Goal: Task Accomplishment & Management: Use online tool/utility

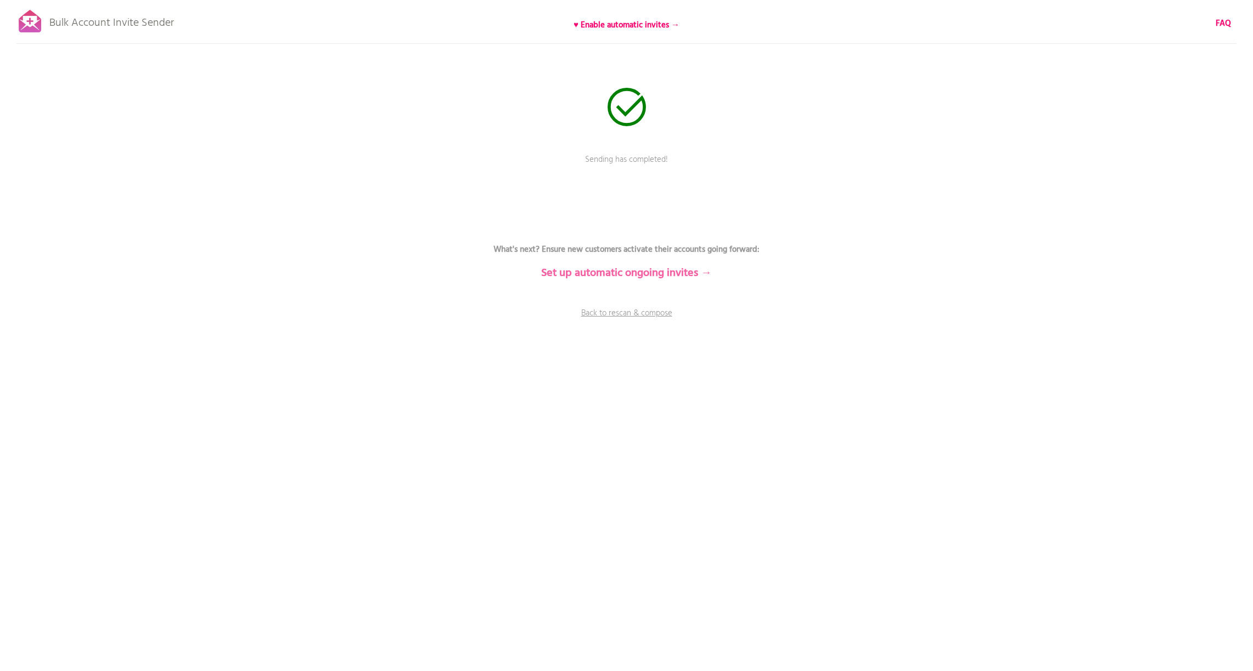
click at [676, 274] on b "Set up automatic ongoing invites →" at bounding box center [626, 273] width 171 height 18
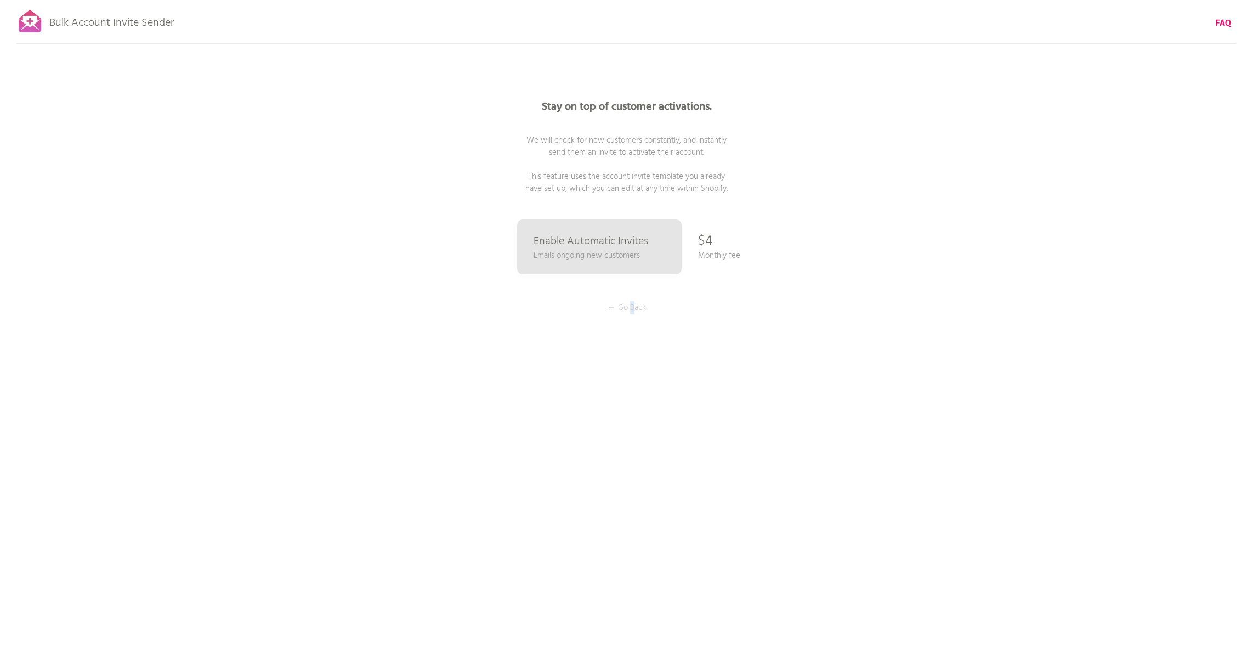
click at [632, 309] on p "← Go Back" at bounding box center [627, 308] width 82 height 12
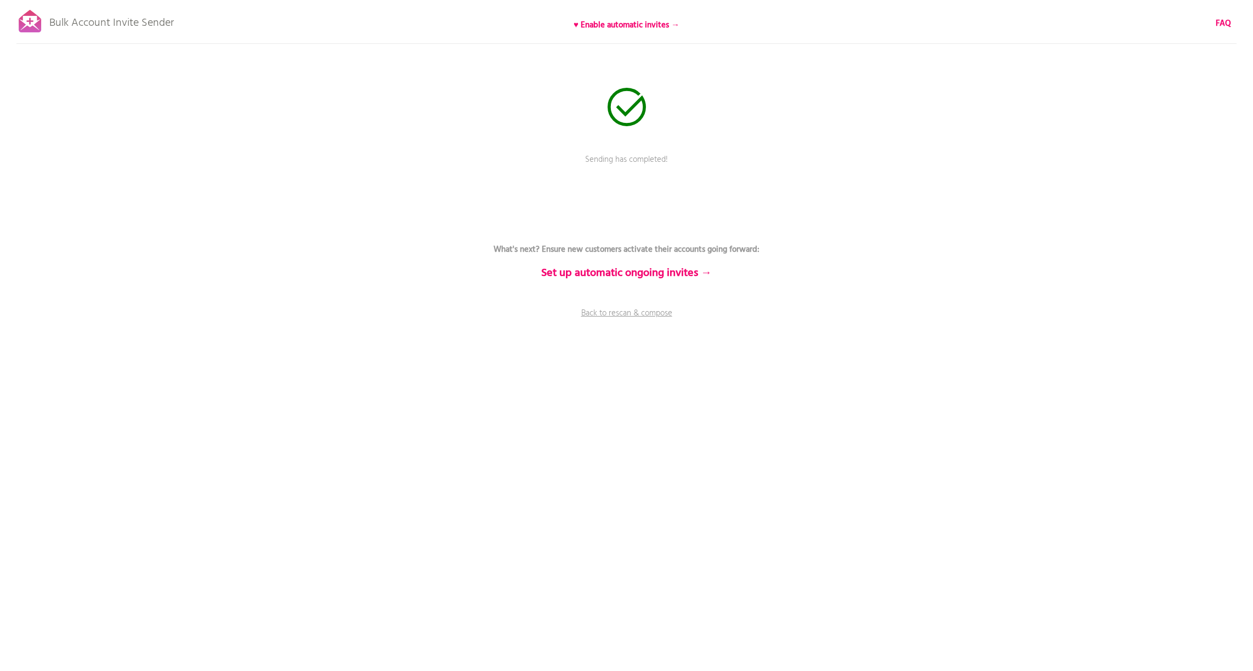
click at [98, 13] on p "Bulk Account Invite Sender" at bounding box center [111, 20] width 124 height 27
click at [97, 21] on p "Bulk Account Invite Sender" at bounding box center [111, 20] width 124 height 27
click at [1224, 24] on b "FAQ" at bounding box center [1223, 23] width 15 height 13
click at [668, 309] on link "Zurück zum erneuten Scannen und Verfassen" at bounding box center [626, 320] width 329 height 27
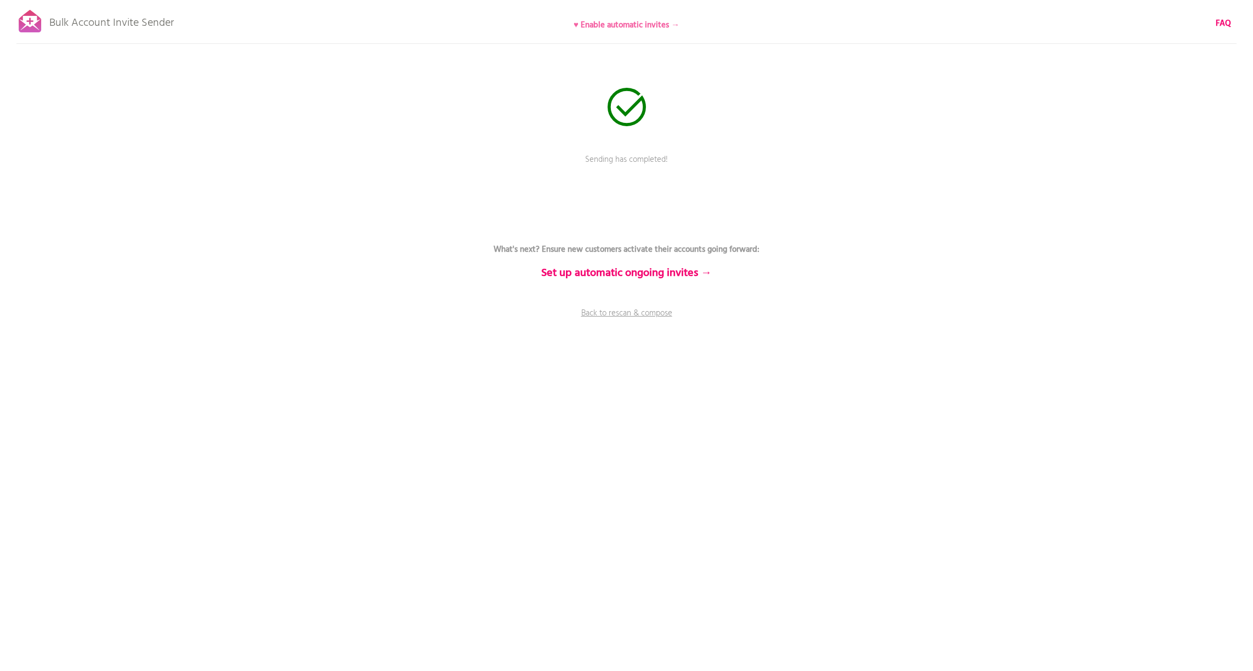
click at [675, 25] on b "♥ Enable automatic invites →" at bounding box center [627, 25] width 106 height 13
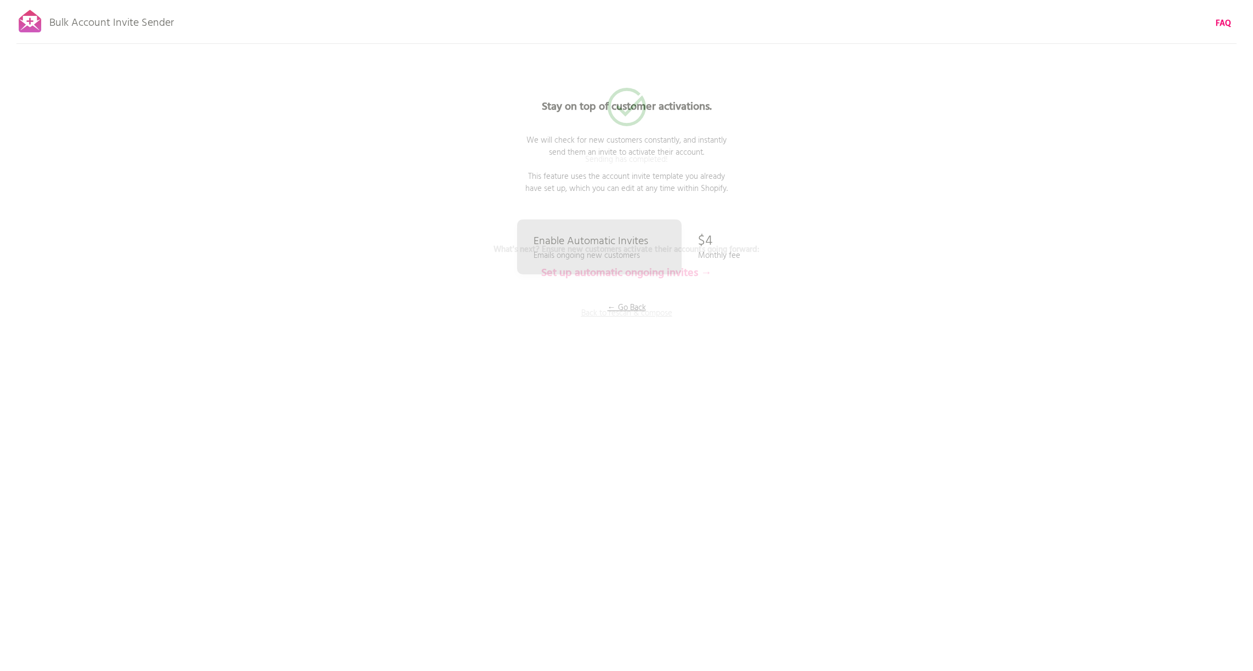
click at [583, 319] on div "Stay on top of customer activations. We will check for new customers constantly…" at bounding box center [627, 219] width 548 height 439
click at [612, 308] on p "← Go Back" at bounding box center [627, 308] width 82 height 12
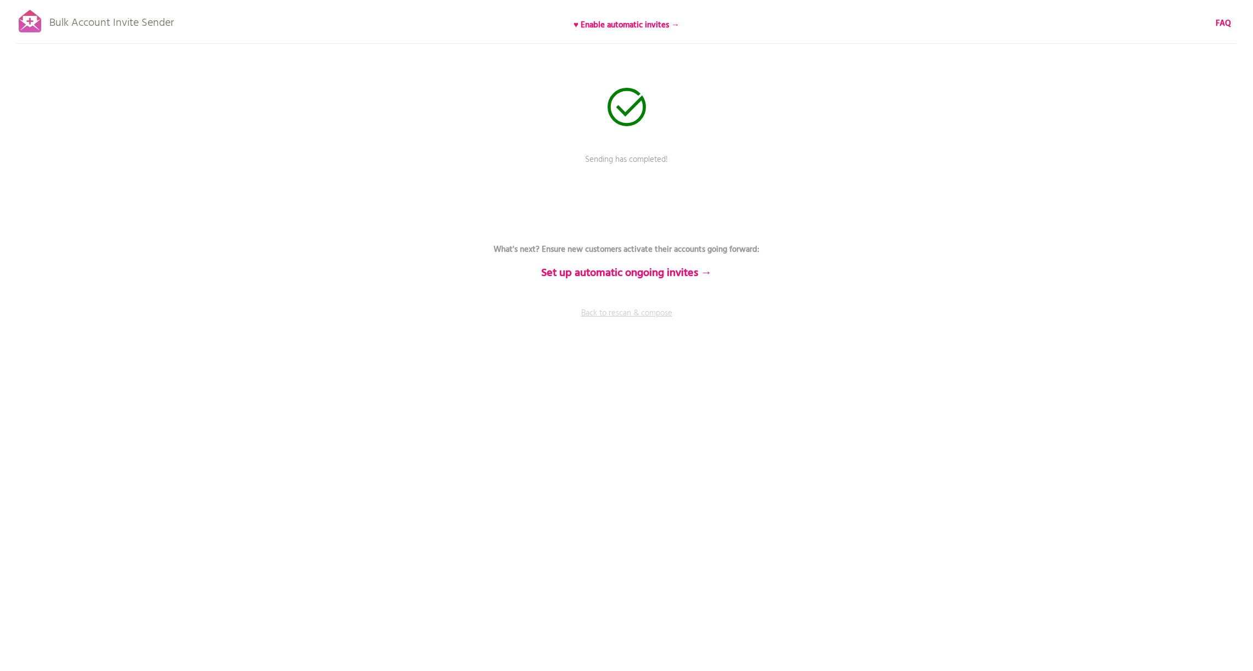
click at [612, 315] on link "Back to rescan & compose" at bounding box center [626, 320] width 329 height 27
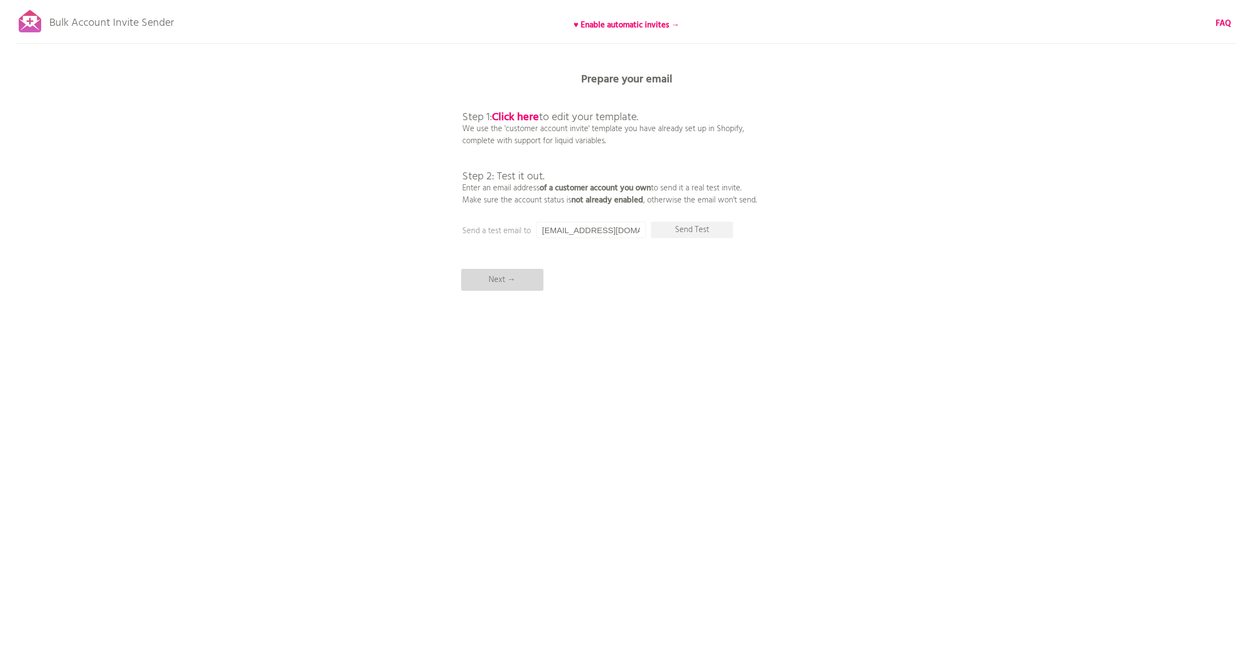
click at [512, 284] on p "Next →" at bounding box center [502, 280] width 82 height 22
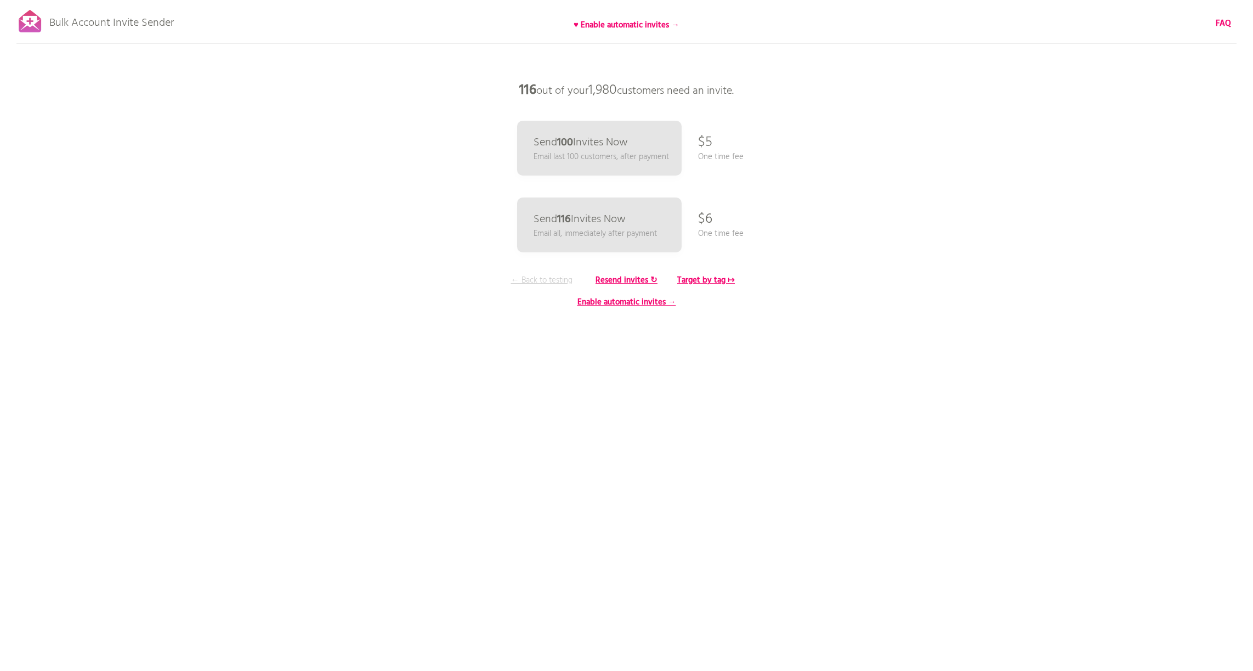
click at [546, 277] on p "← Back to testing" at bounding box center [542, 280] width 82 height 12
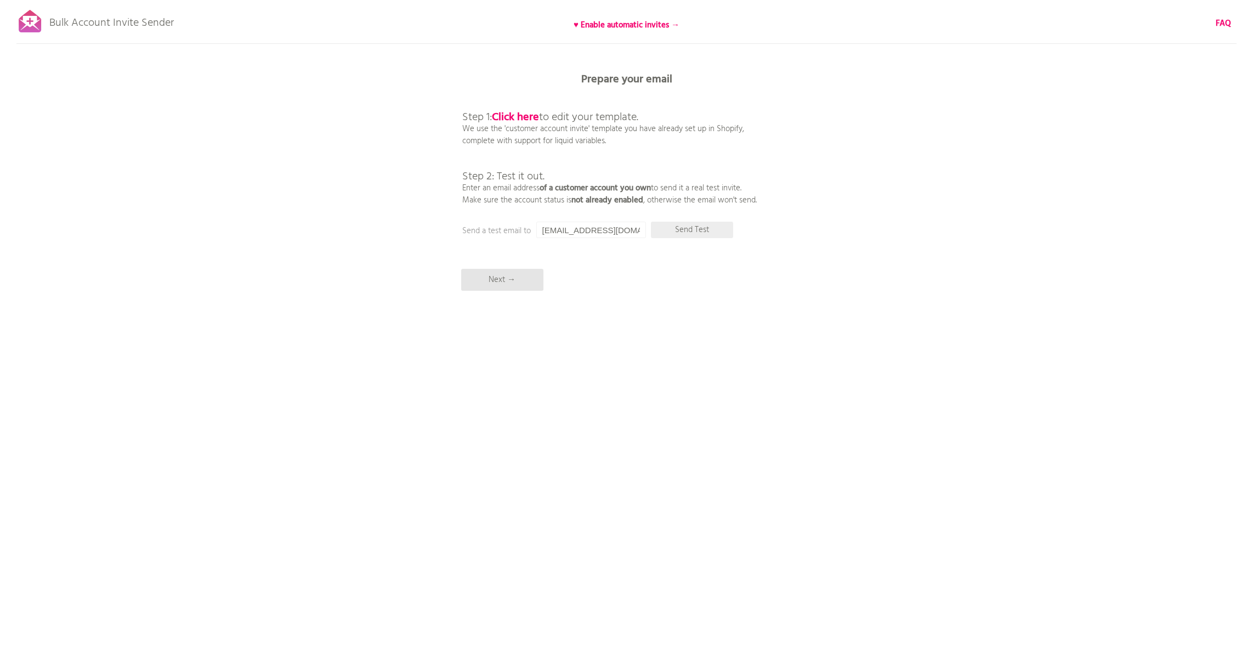
drag, startPoint x: 701, startPoint y: 231, endPoint x: 702, endPoint y: 237, distance: 6.1
click at [701, 231] on p "Send Test" at bounding box center [692, 230] width 82 height 16
click at [688, 234] on p "Send Test" at bounding box center [692, 230] width 82 height 16
click at [485, 276] on p "Next →" at bounding box center [502, 280] width 82 height 22
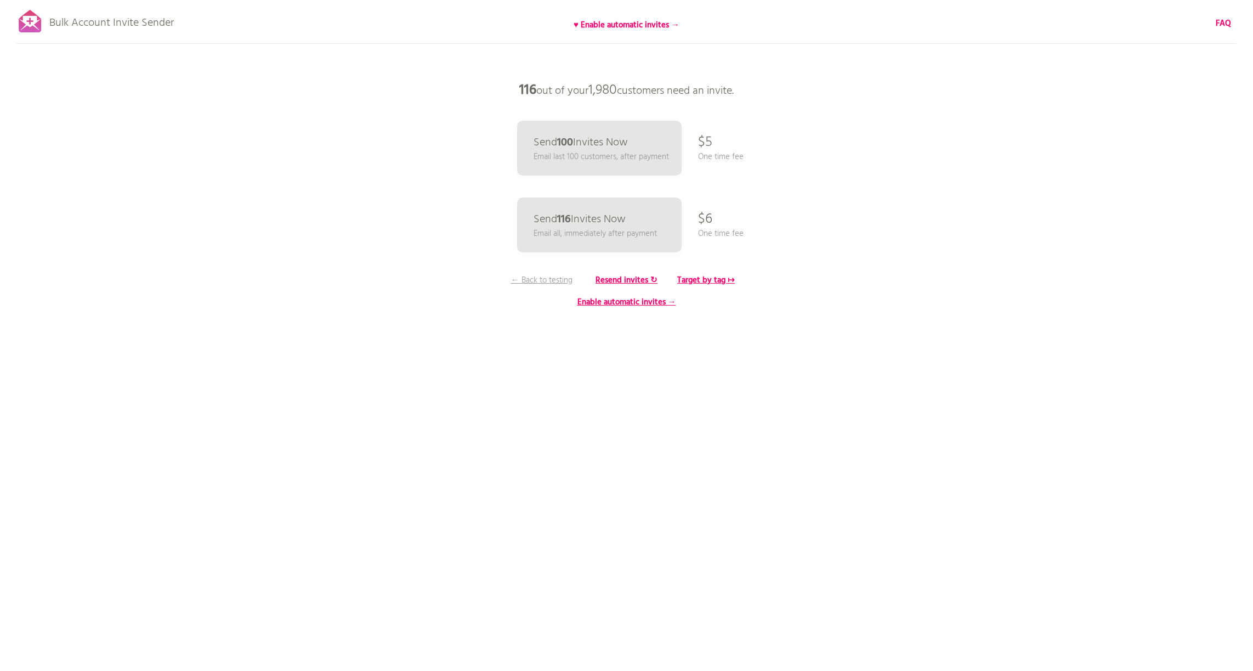
click at [109, 30] on p "Bulk Account Invite Sender" at bounding box center [111, 20] width 124 height 27
click at [717, 276] on b "Target by tag ↦" at bounding box center [706, 280] width 58 height 13
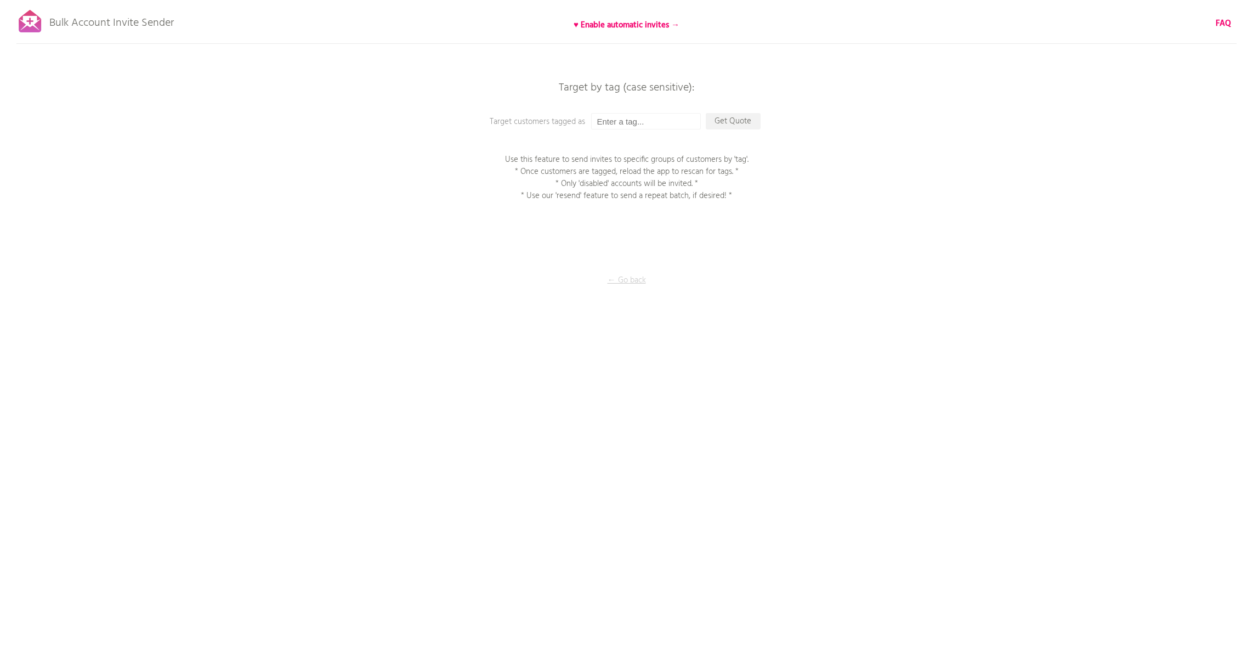
click at [612, 274] on p "← Go back" at bounding box center [627, 280] width 110 height 12
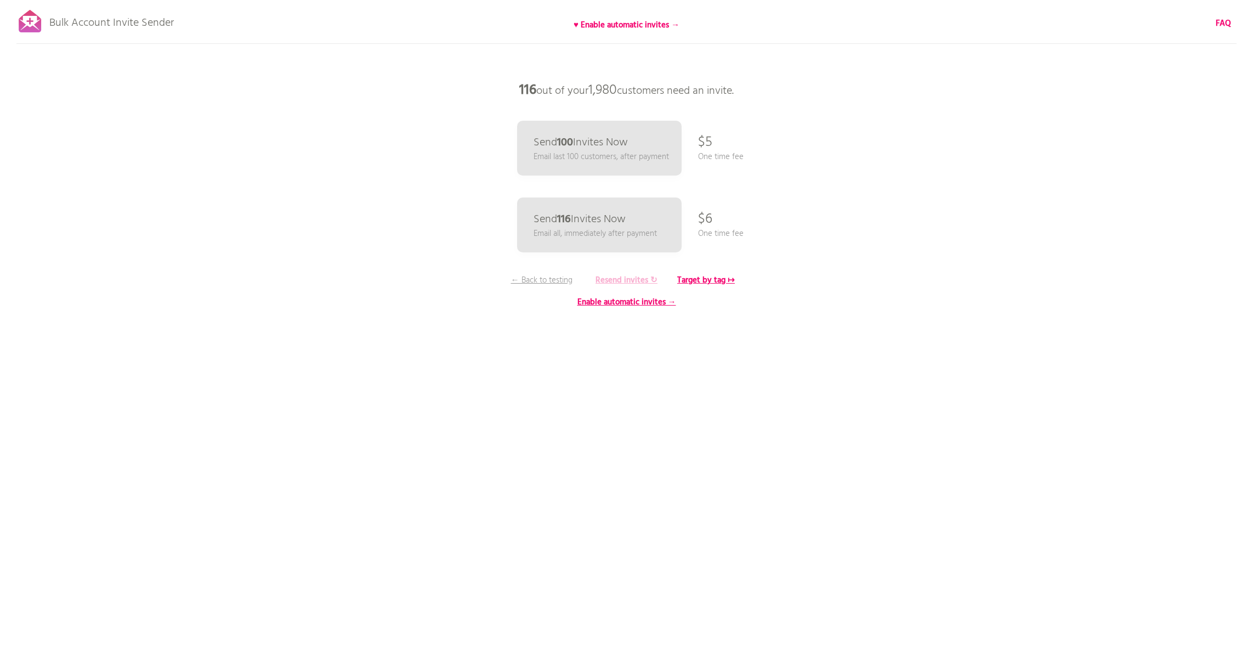
click at [620, 283] on b "Resend invites ↻" at bounding box center [626, 280] width 62 height 13
click at [723, 280] on b "Target by tag ↦" at bounding box center [706, 280] width 58 height 13
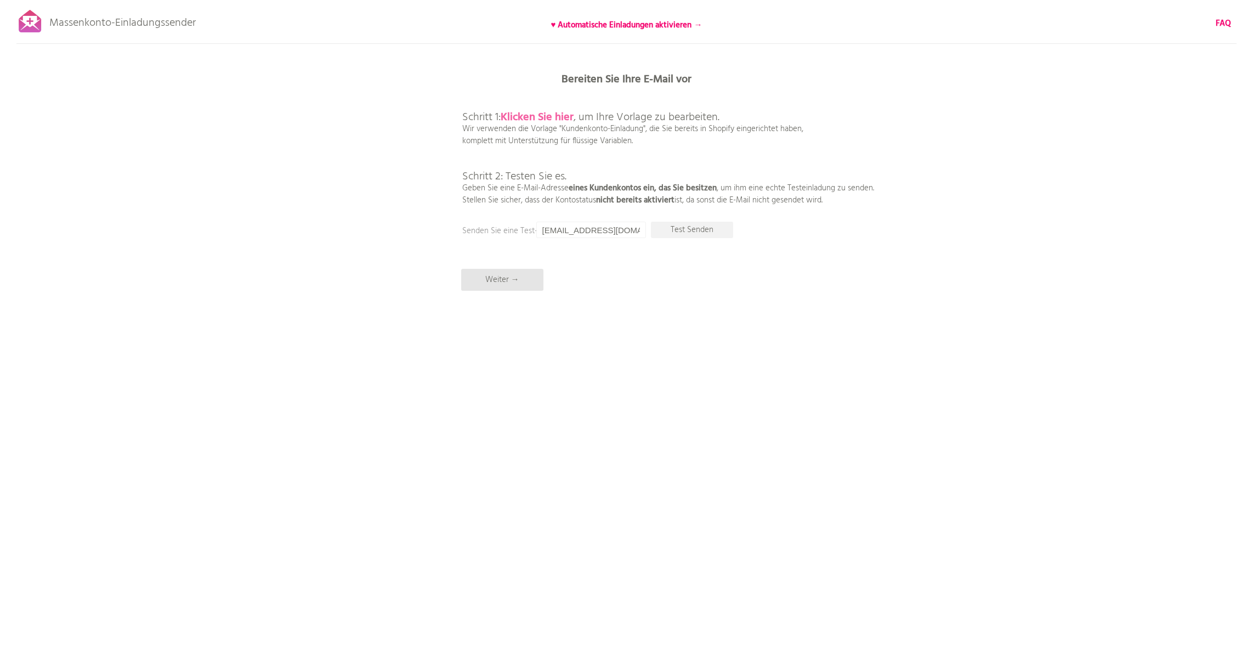
click at [547, 112] on b "Klicken Sie hier" at bounding box center [537, 118] width 73 height 18
click at [510, 278] on p "Weiter →" at bounding box center [502, 280] width 82 height 22
click at [502, 274] on p "Weiter →" at bounding box center [502, 280] width 82 height 22
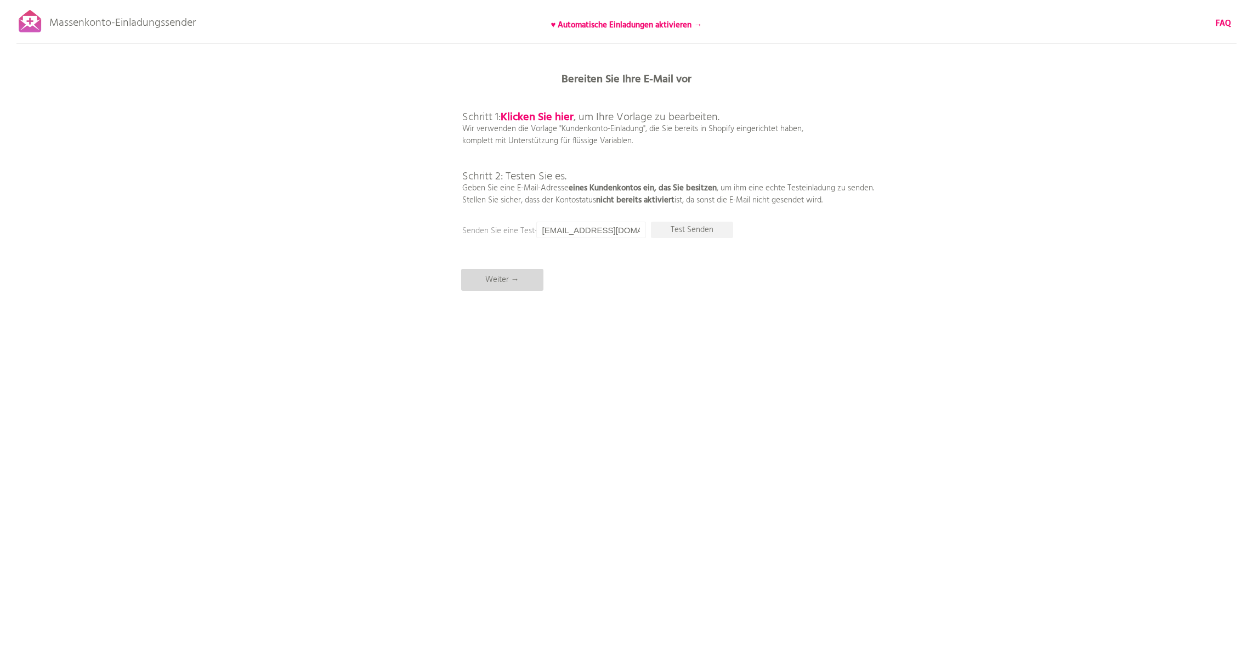
click at [524, 283] on p "Weiter →" at bounding box center [502, 280] width 82 height 22
click at [502, 280] on p "Weiter →" at bounding box center [502, 280] width 82 height 22
click at [501, 274] on p "Weiter →" at bounding box center [502, 280] width 82 height 22
click at [503, 280] on p "Weiter →" at bounding box center [502, 280] width 82 height 22
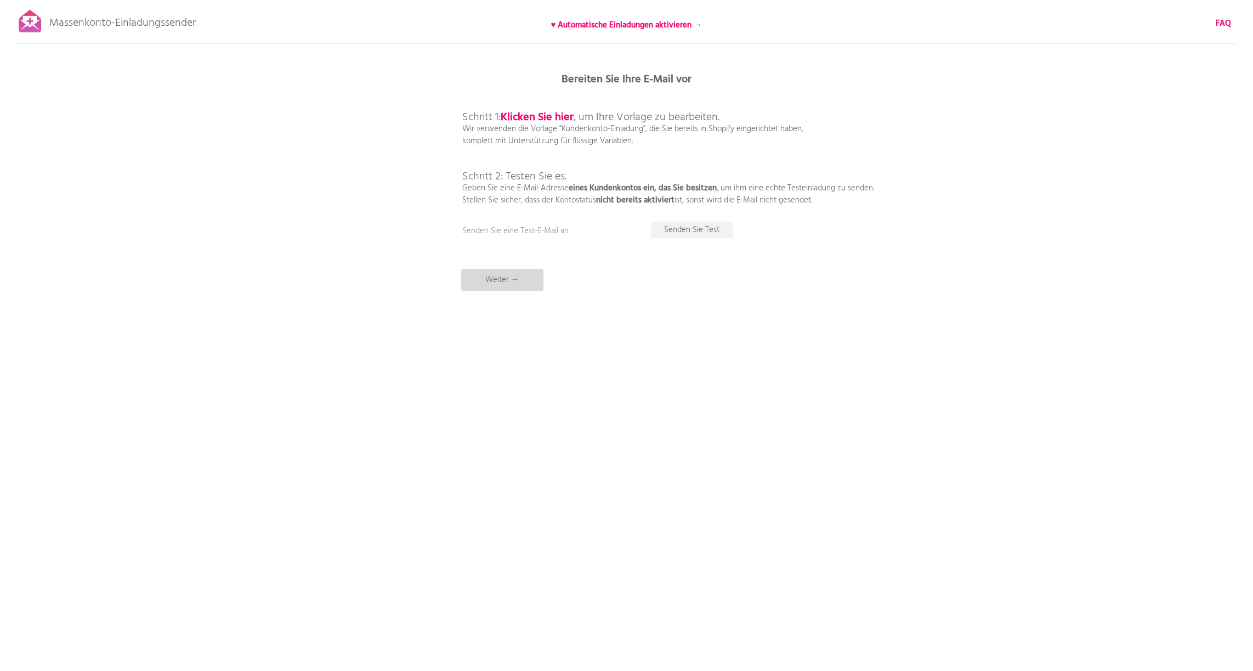
click at [503, 280] on p "Weiter →" at bounding box center [502, 280] width 82 height 22
click at [496, 283] on p "Weiter →" at bounding box center [502, 280] width 82 height 22
click at [531, 283] on p "Weiter →" at bounding box center [502, 280] width 82 height 22
click at [498, 271] on p "Weiter →" at bounding box center [502, 280] width 82 height 22
click at [489, 280] on p "Weiter →" at bounding box center [502, 280] width 82 height 22
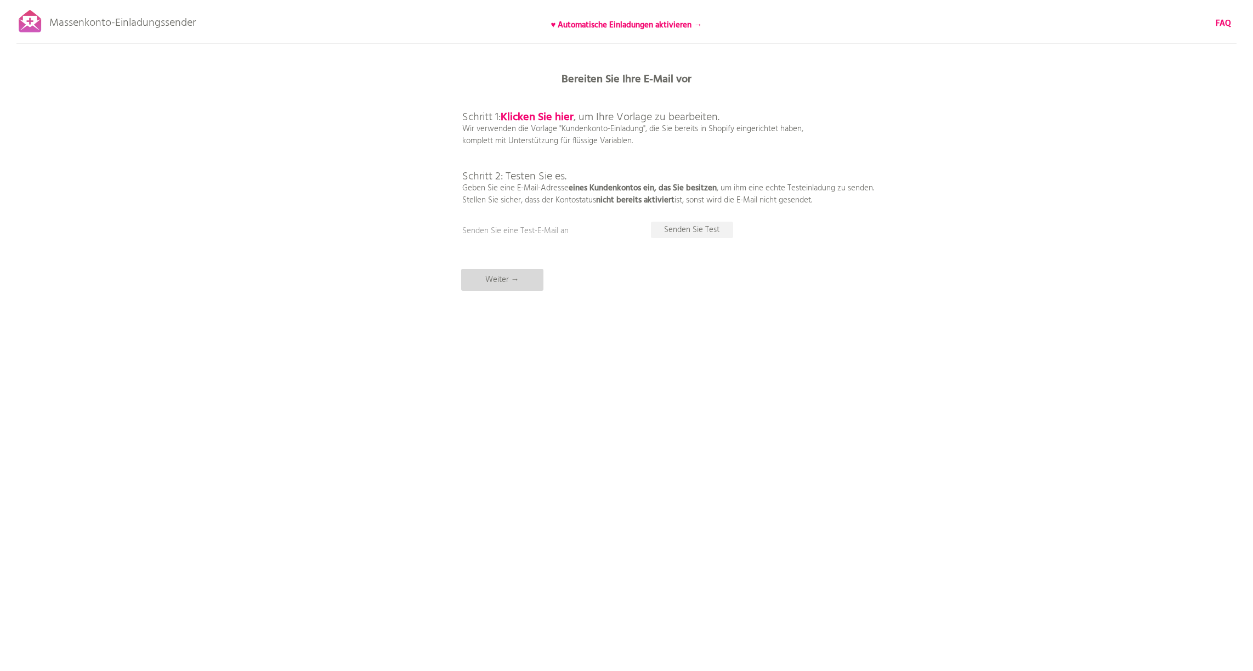
click at [489, 280] on p "Weiter →" at bounding box center [502, 280] width 82 height 22
click at [490, 280] on p "Weiter →" at bounding box center [502, 280] width 82 height 22
click at [514, 275] on p "Weiter →" at bounding box center [502, 280] width 82 height 22
click at [555, 234] on p "Senden Sie eine Test-E-Mail an" at bounding box center [571, 231] width 219 height 12
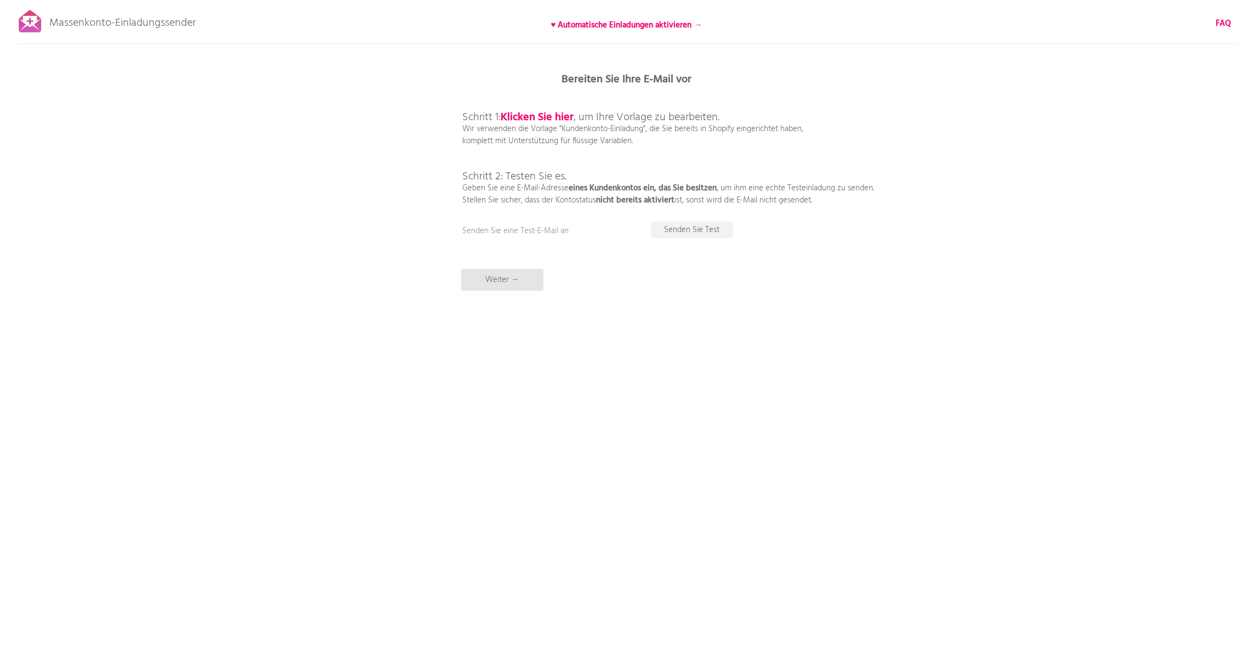
drag, startPoint x: 566, startPoint y: 232, endPoint x: 486, endPoint y: 263, distance: 85.5
click at [566, 232] on p "Senden Sie eine Test-E-Mail an" at bounding box center [571, 231] width 219 height 12
click at [515, 277] on p "Weiter →" at bounding box center [502, 280] width 82 height 22
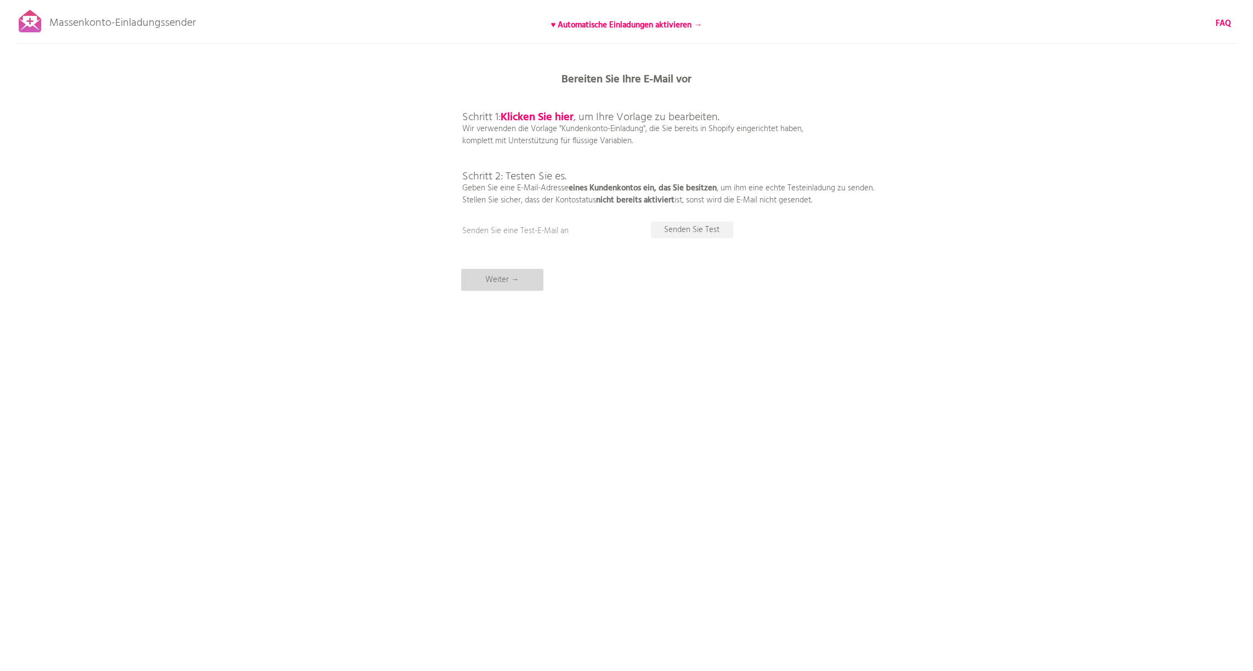
click at [512, 279] on p "Weiter →" at bounding box center [502, 280] width 82 height 22
click at [493, 271] on p "Weiter →" at bounding box center [502, 280] width 82 height 22
click at [495, 278] on p "Weiter →" at bounding box center [502, 280] width 82 height 22
click at [610, 24] on b "♥ Automatische Einladungen aktivieren →" at bounding box center [626, 25] width 151 height 13
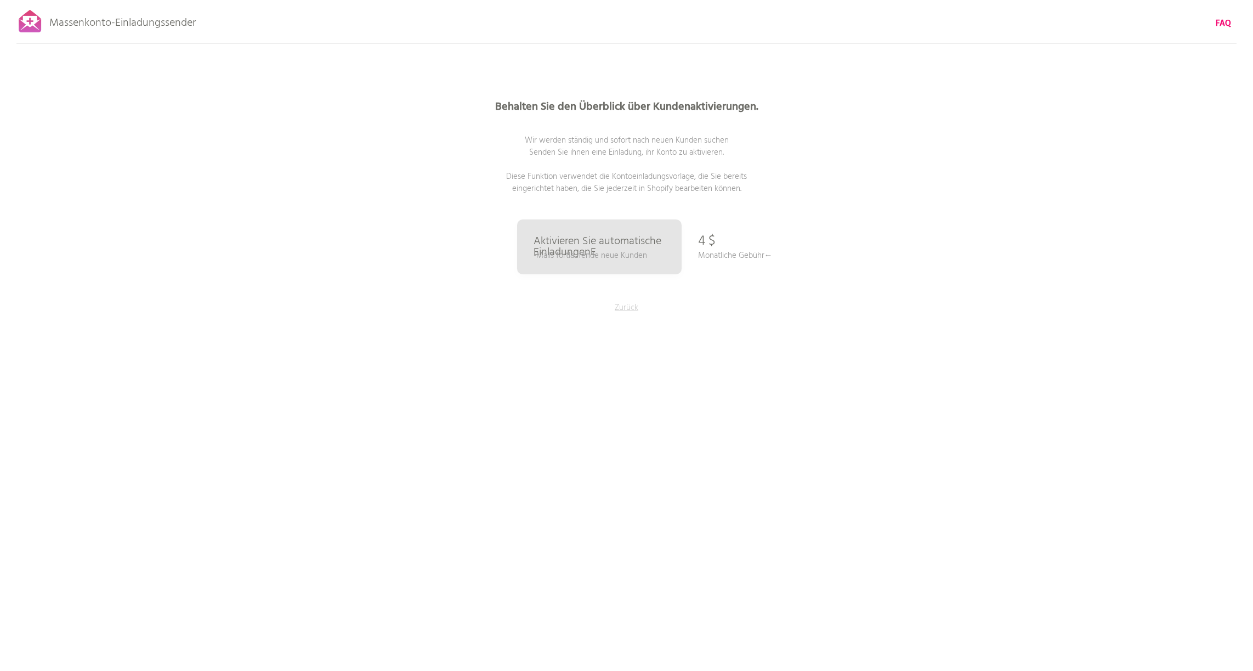
click at [608, 304] on p "Zurück" at bounding box center [627, 308] width 82 height 12
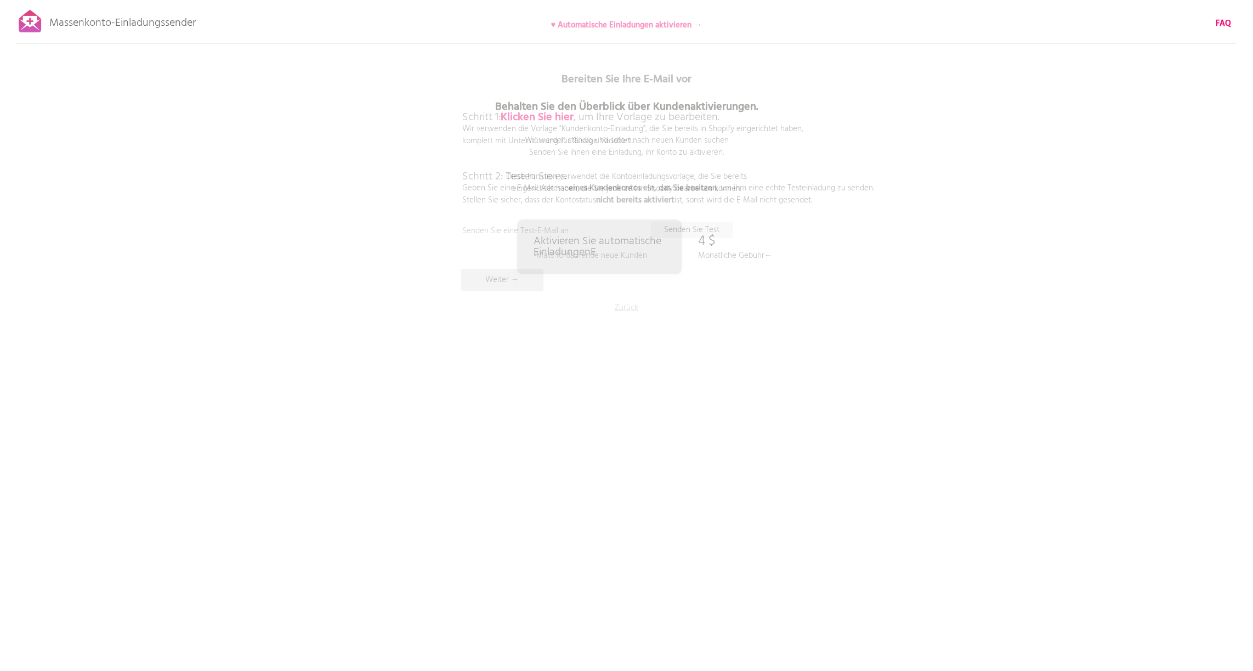
click at [615, 305] on p "Zurück" at bounding box center [627, 308] width 82 height 12
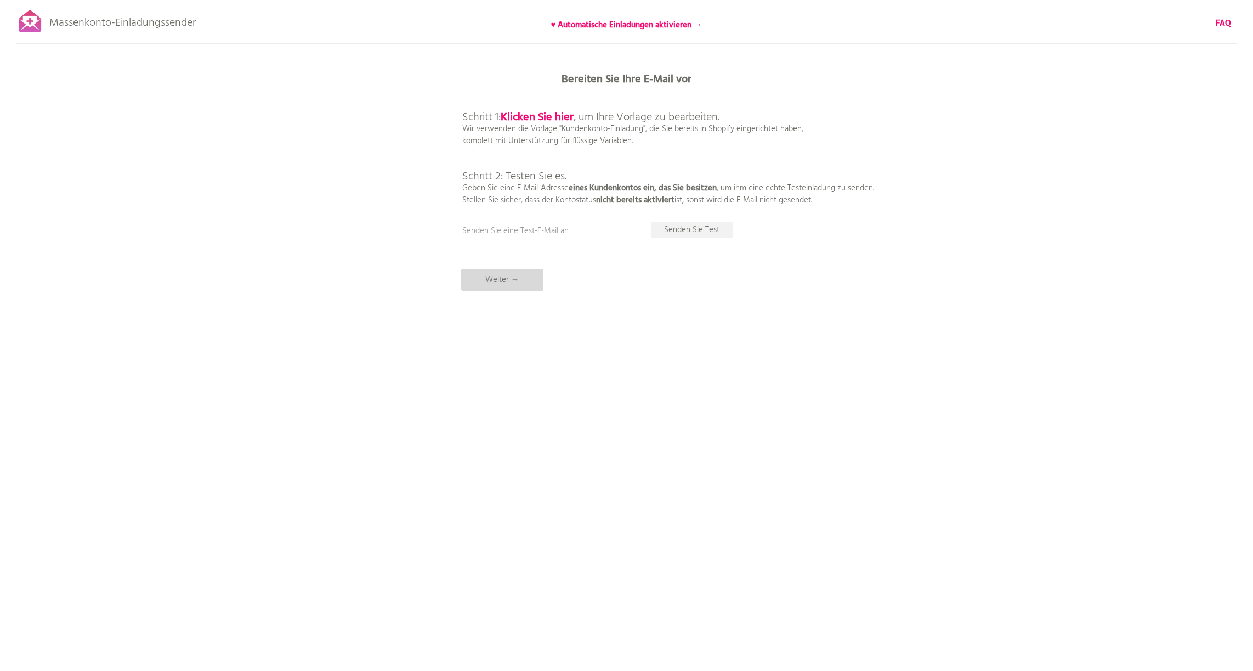
click at [520, 278] on p "Weiter →" at bounding box center [502, 280] width 82 height 22
click at [514, 282] on p "Weiter →" at bounding box center [502, 280] width 82 height 22
click at [518, 275] on p "Weiter →" at bounding box center [502, 280] width 82 height 22
click at [713, 228] on p "Test Senden" at bounding box center [692, 230] width 82 height 16
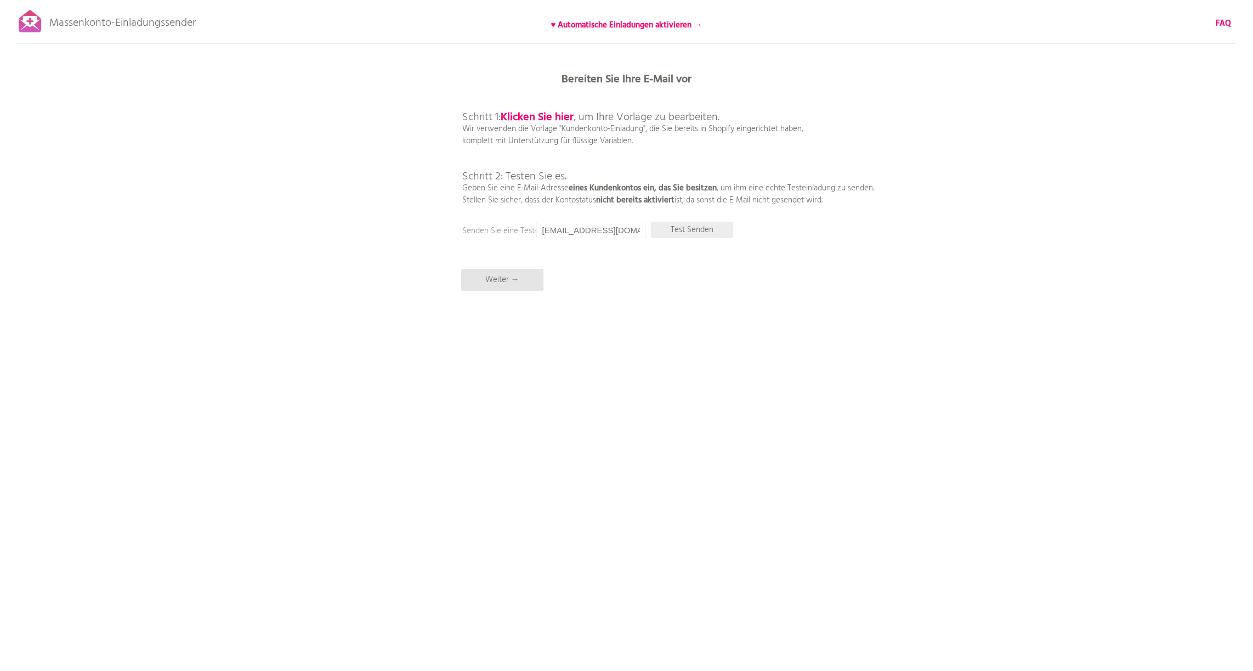
scroll to position [1, 0]
click at [676, 230] on p "Test Senden" at bounding box center [692, 230] width 82 height 16
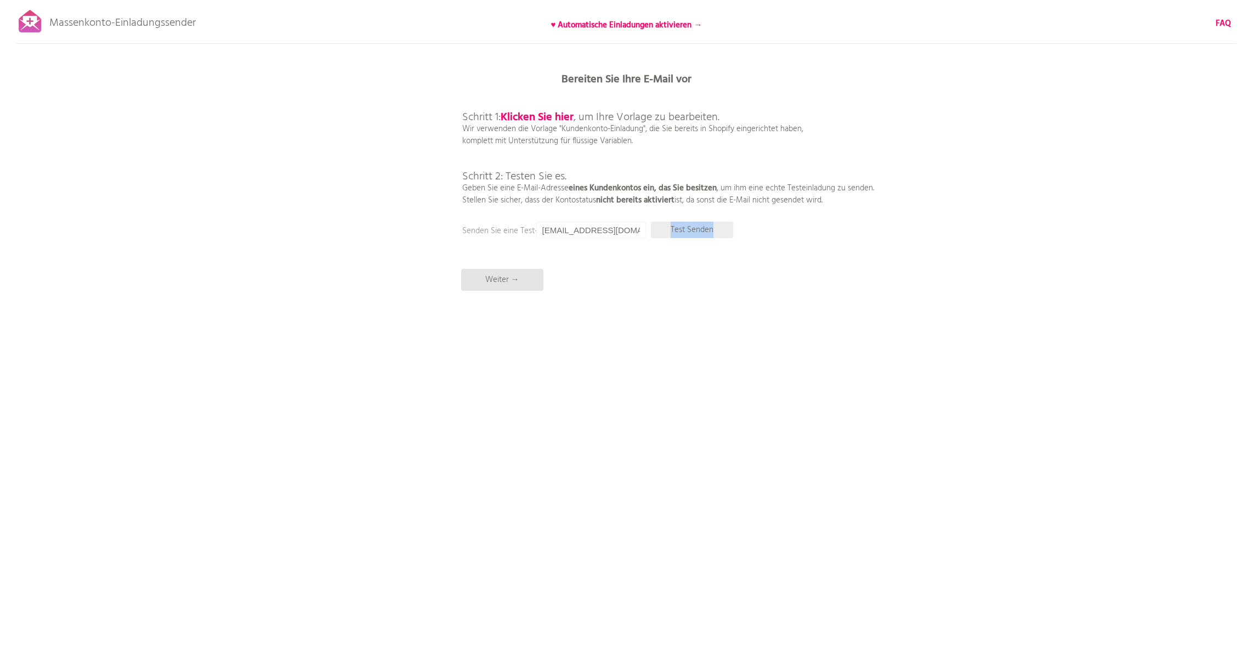
click at [716, 223] on p "Test Senden" at bounding box center [692, 230] width 82 height 16
click at [504, 274] on p "Weiter →" at bounding box center [502, 280] width 82 height 22
click at [508, 277] on p "Weiter →" at bounding box center [502, 280] width 82 height 22
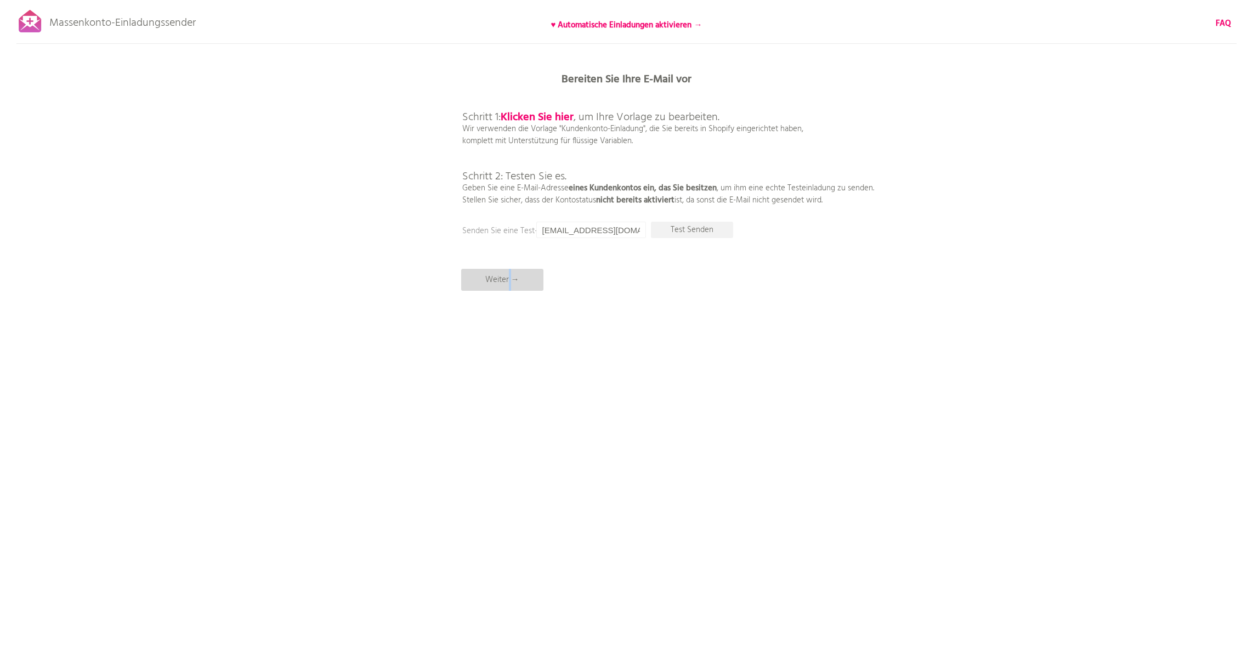
click at [508, 277] on p "Weiter →" at bounding box center [502, 280] width 82 height 22
click at [533, 286] on p "Weiter →" at bounding box center [502, 280] width 82 height 22
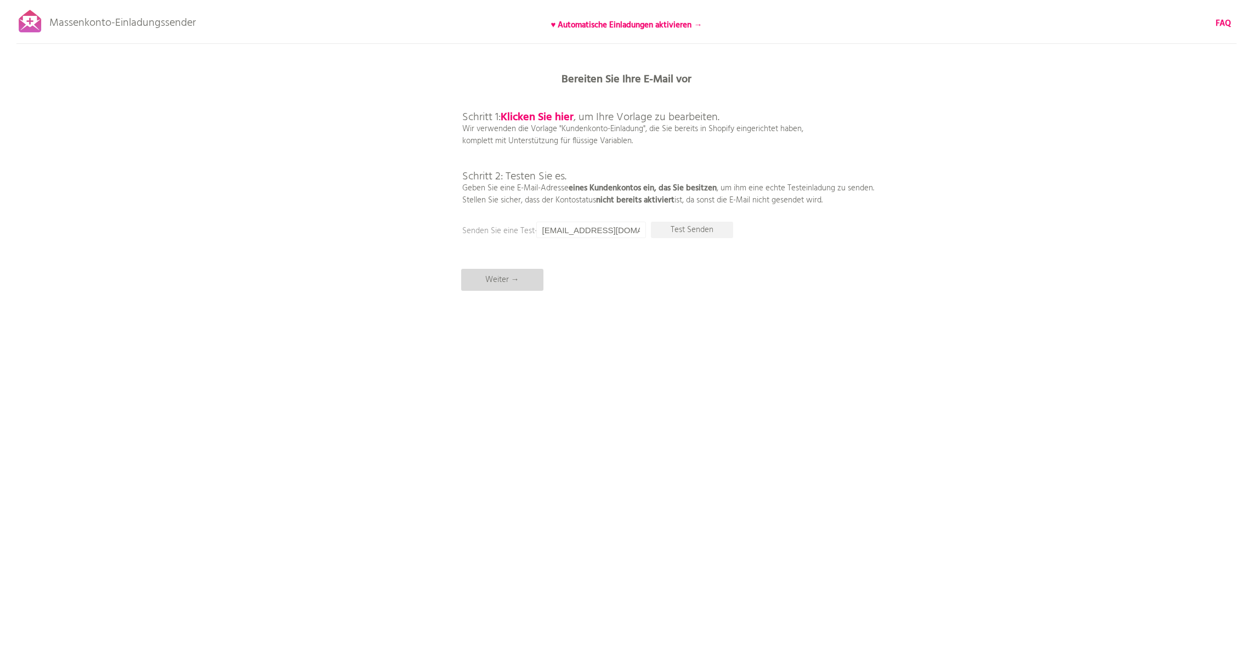
scroll to position [0, 0]
click at [703, 231] on p "Test Senden" at bounding box center [692, 230] width 82 height 16
click at [699, 230] on p "Test Senden" at bounding box center [692, 230] width 82 height 16
click at [701, 229] on p "Test Senden" at bounding box center [692, 230] width 82 height 16
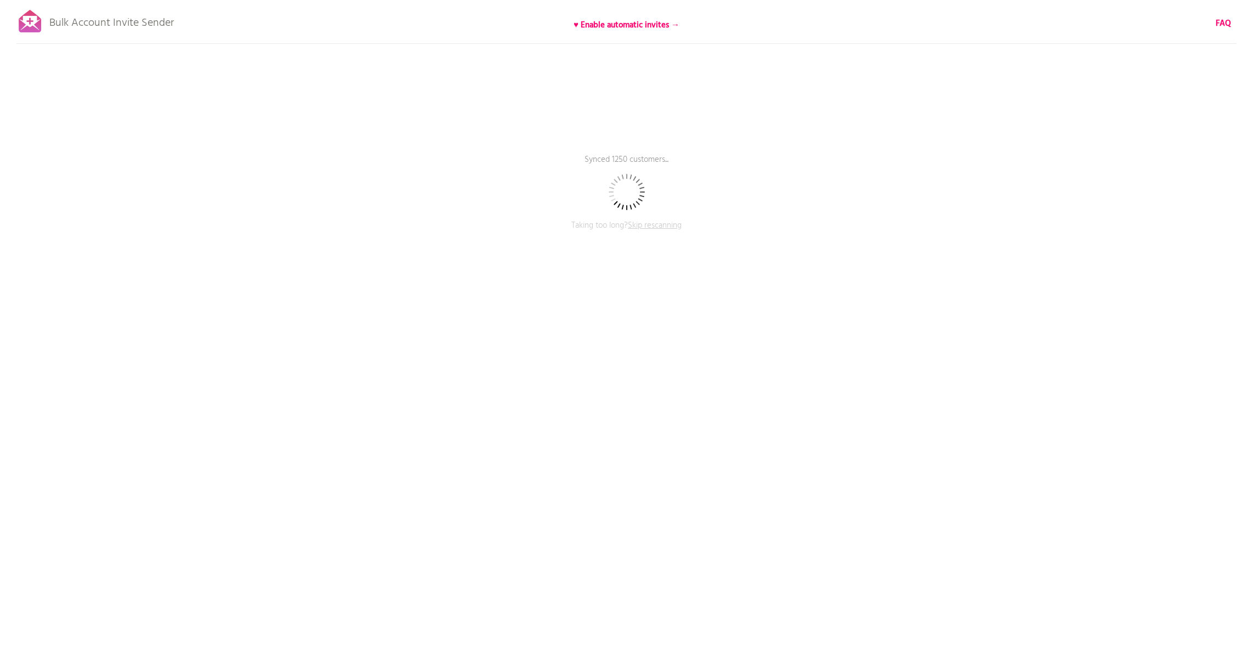
click at [652, 229] on span "Skip rescanning" at bounding box center [655, 225] width 54 height 13
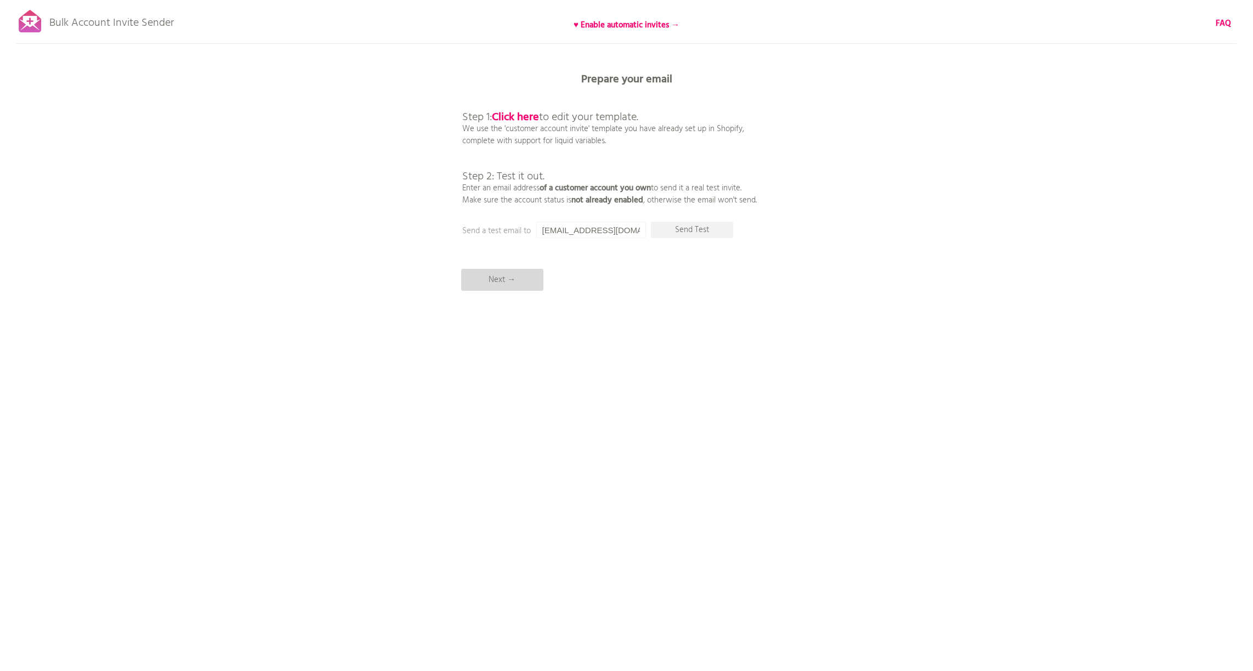
click at [491, 283] on p "Next →" at bounding box center [502, 280] width 82 height 22
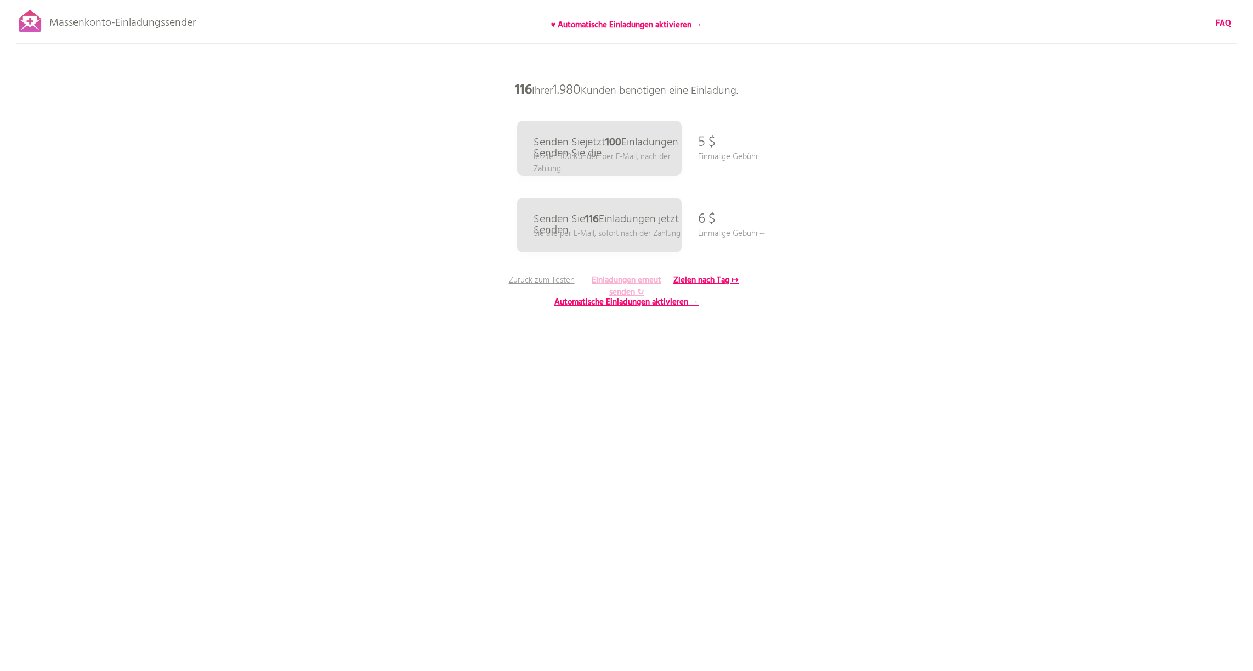
click at [625, 280] on b "Einladungen erneut senden ↻" at bounding box center [627, 286] width 70 height 25
click at [616, 288] on b "Einladungen erneut senden ↻" at bounding box center [627, 286] width 70 height 25
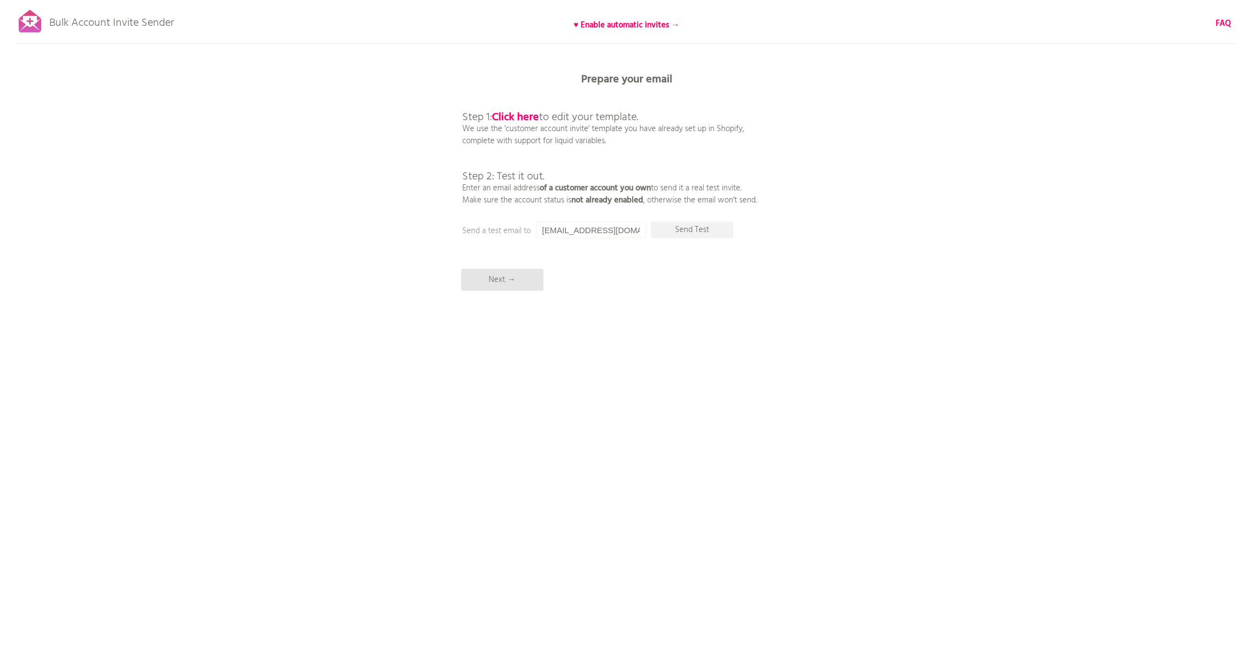
scroll to position [1, 0]
click at [508, 277] on p "Next →" at bounding box center [502, 280] width 82 height 22
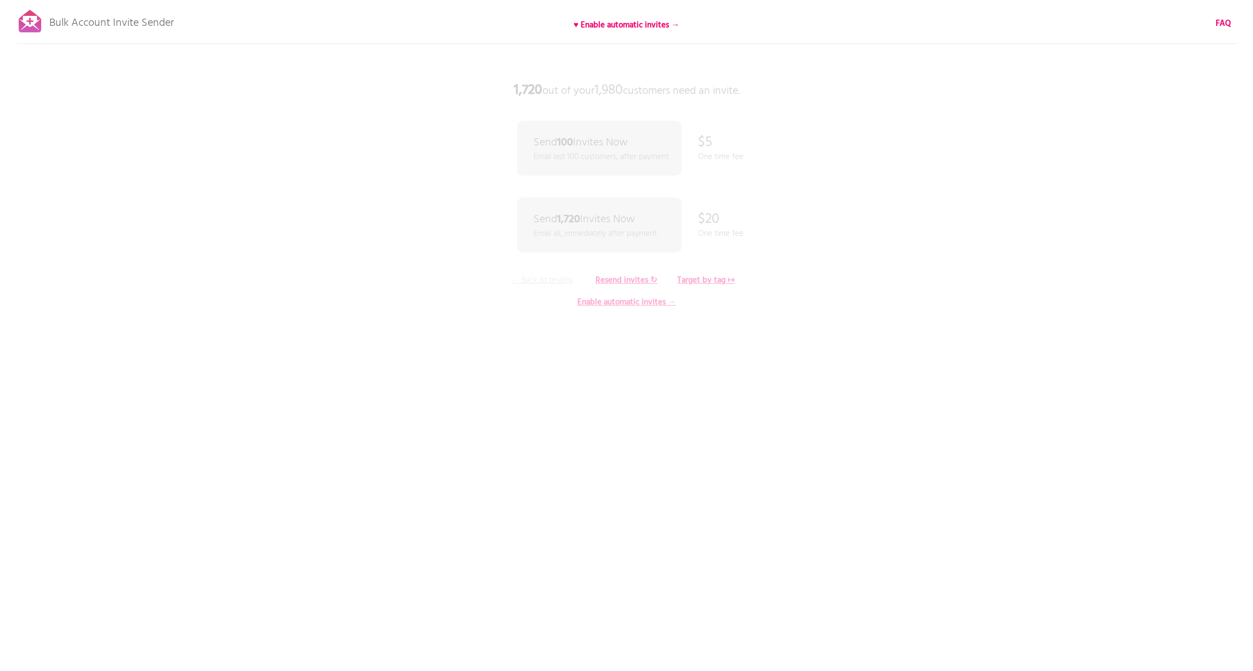
scroll to position [0, 0]
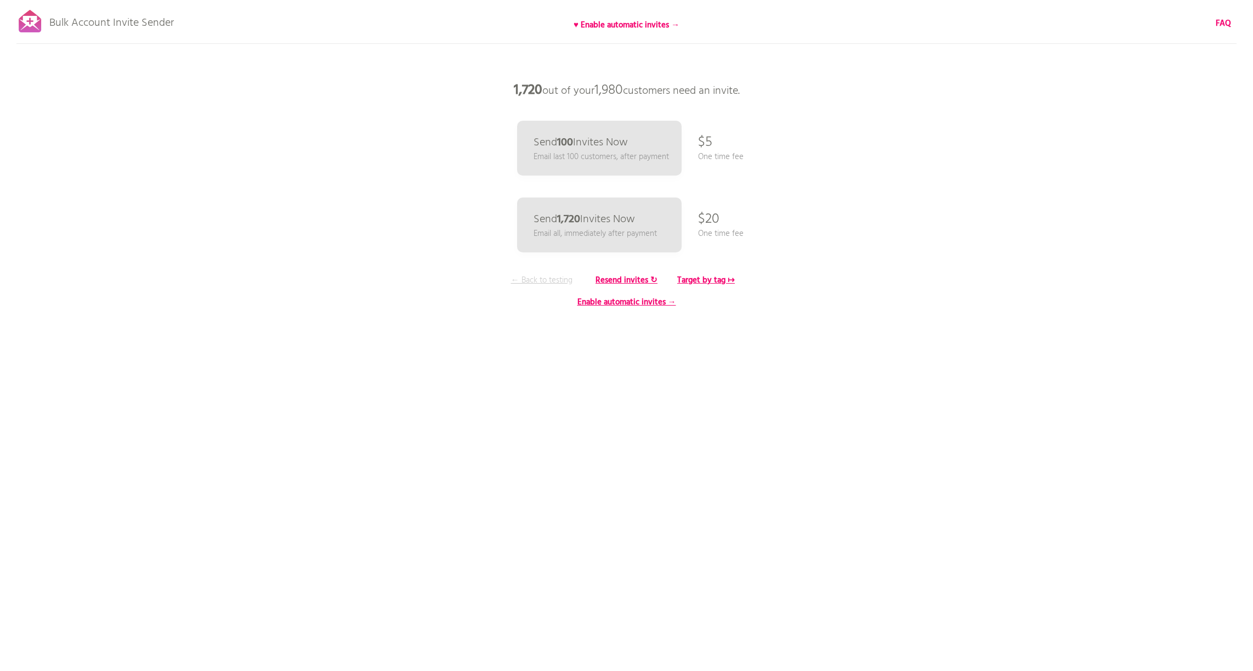
click at [555, 277] on p "← Back to testing" at bounding box center [542, 280] width 82 height 12
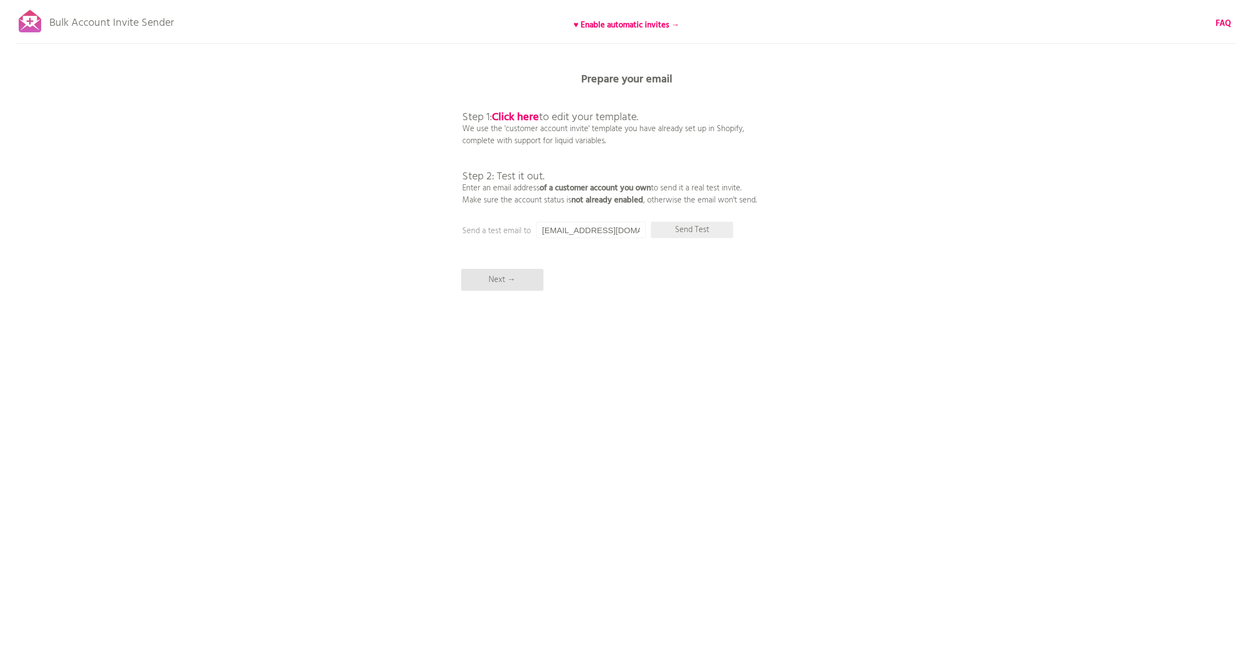
click at [693, 234] on p "Send Test" at bounding box center [692, 230] width 82 height 16
drag, startPoint x: 566, startPoint y: 229, endPoint x: 526, endPoint y: 226, distance: 39.6
click at [527, 0] on div "Prepare your email Step 1: Click here to edit your template. We use the 'custom…" at bounding box center [626, 0] width 1253 height 0
type input "[EMAIL_ADDRESS][DOMAIN_NAME]"
click at [708, 231] on p "Send Test" at bounding box center [692, 230] width 82 height 16
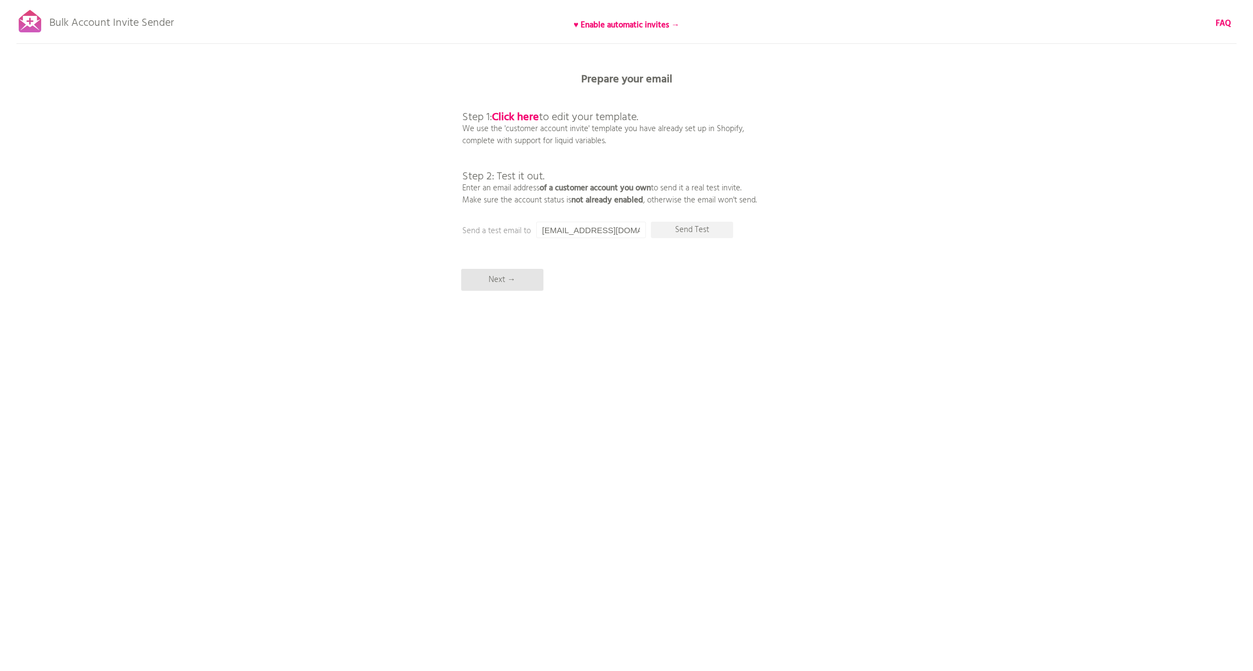
click at [629, 230] on input "[EMAIL_ADDRESS][DOMAIN_NAME]" at bounding box center [591, 230] width 110 height 16
drag, startPoint x: 629, startPoint y: 230, endPoint x: 582, endPoint y: 228, distance: 47.2
click at [538, 229] on input "[EMAIL_ADDRESS][DOMAIN_NAME]" at bounding box center [591, 230] width 110 height 16
type input "[EMAIL_ADDRESS][DOMAIN_NAME]"
click at [674, 230] on p "Send Test" at bounding box center [692, 230] width 82 height 16
